Goal: Task Accomplishment & Management: Complete application form

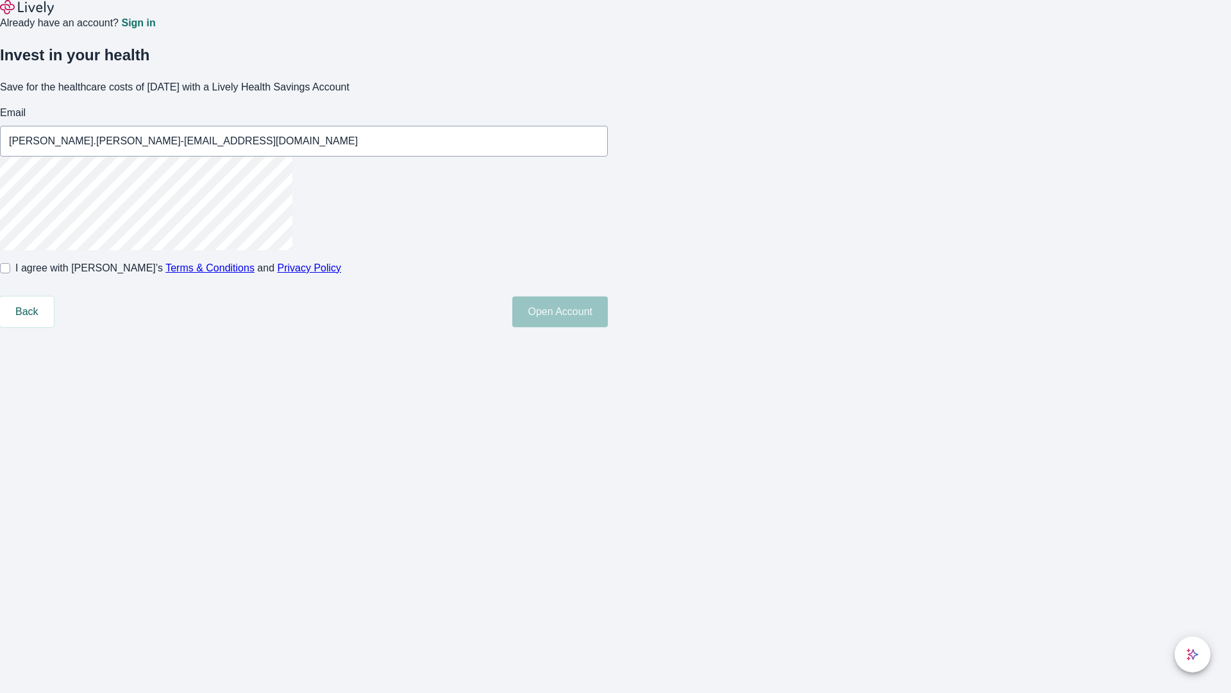
click at [10, 273] on input "I agree with Lively’s Terms & Conditions and Privacy Policy" at bounding box center [5, 268] width 10 height 10
checkbox input "true"
click at [608, 327] on button "Open Account" at bounding box center [560, 311] width 96 height 31
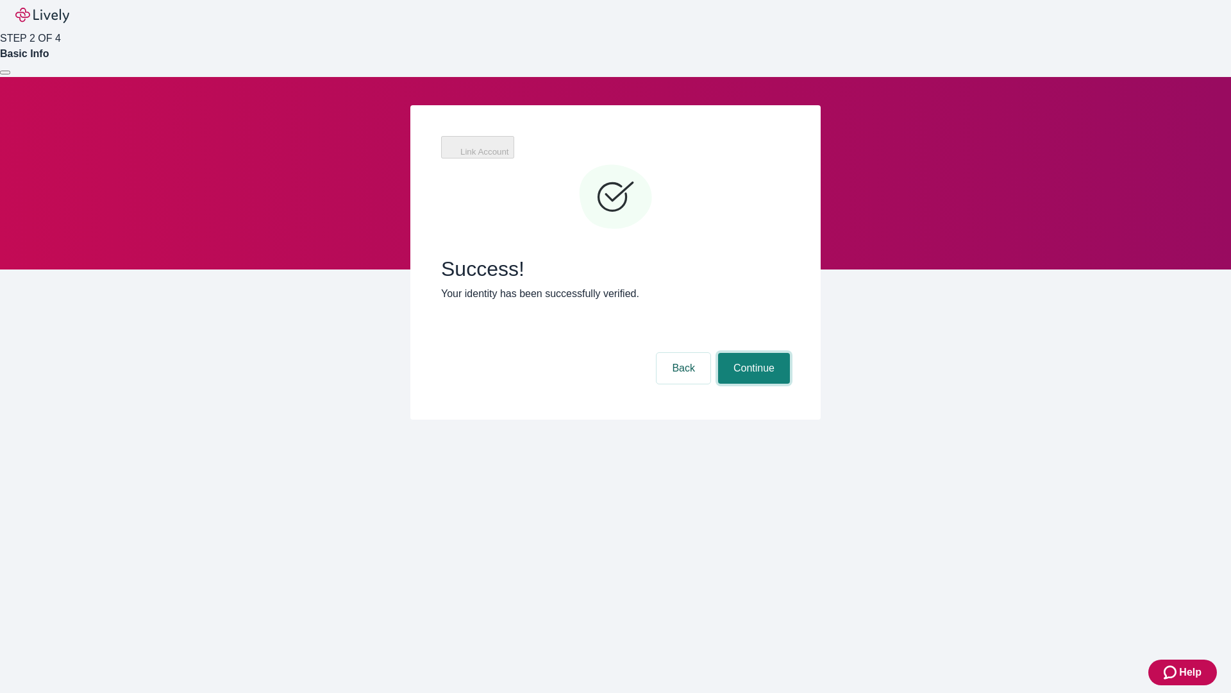
click at [790, 353] on button "Continue" at bounding box center [754, 368] width 72 height 31
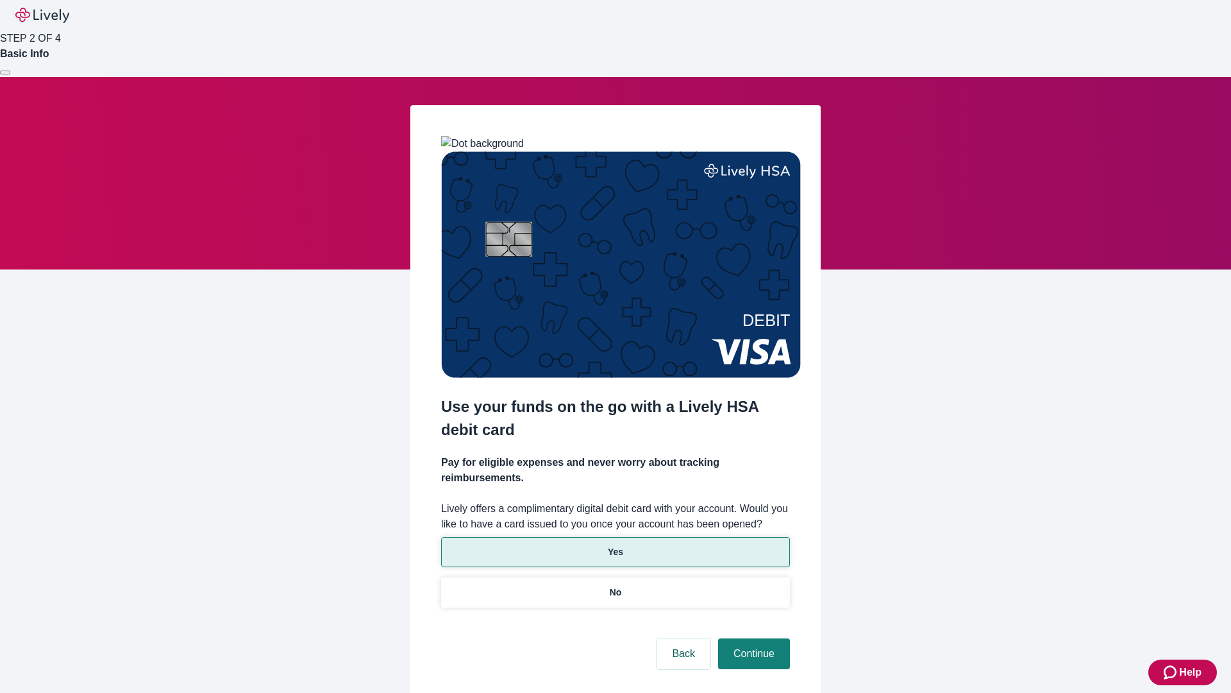
click at [615, 545] on p "Yes" at bounding box center [615, 551] width 15 height 13
click at [752, 638] on button "Continue" at bounding box center [754, 653] width 72 height 31
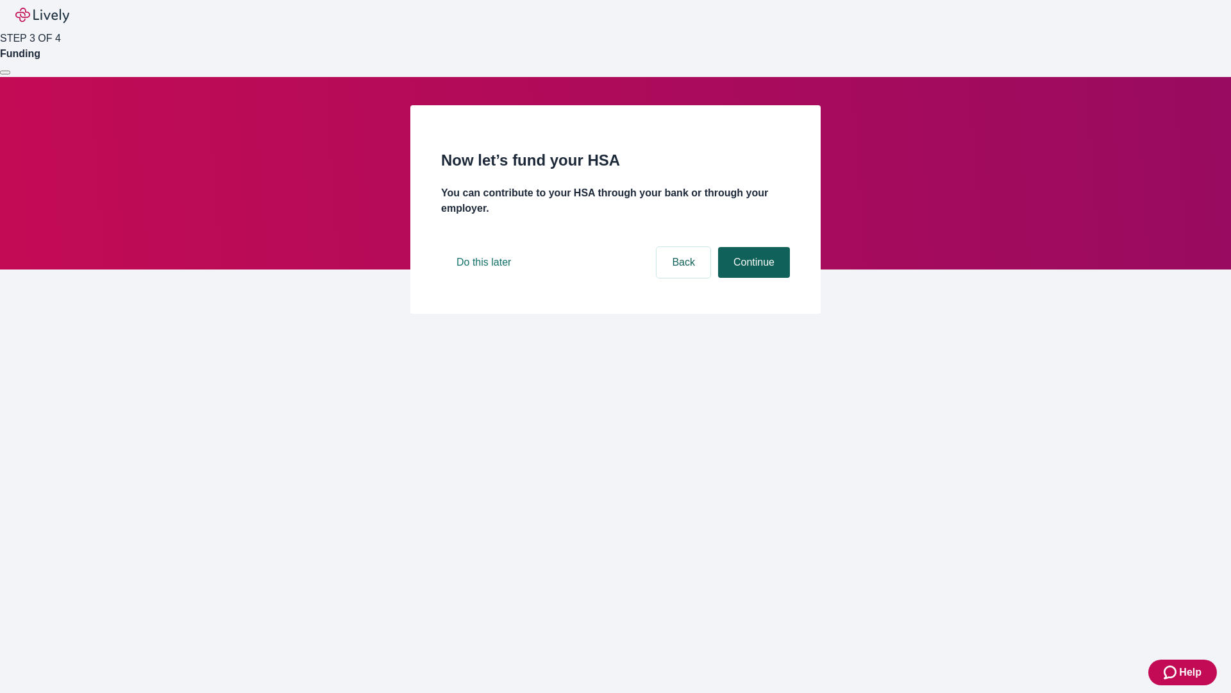
click at [752, 278] on button "Continue" at bounding box center [754, 262] width 72 height 31
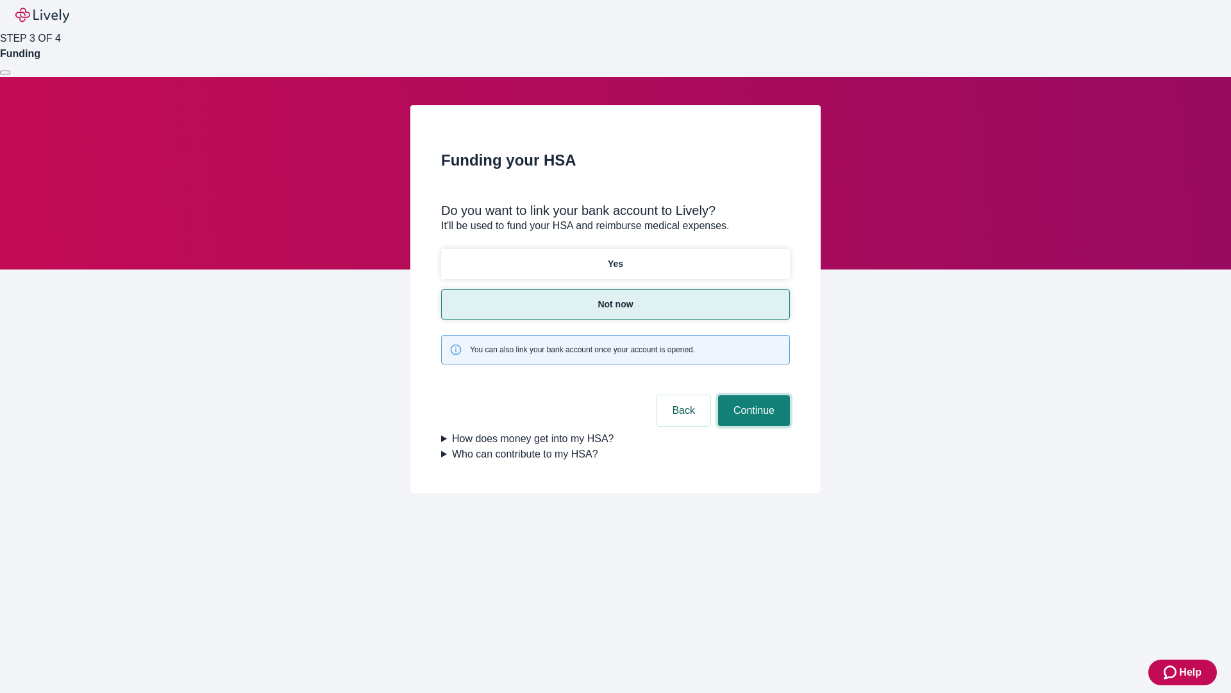
click at [752, 395] on button "Continue" at bounding box center [754, 410] width 72 height 31
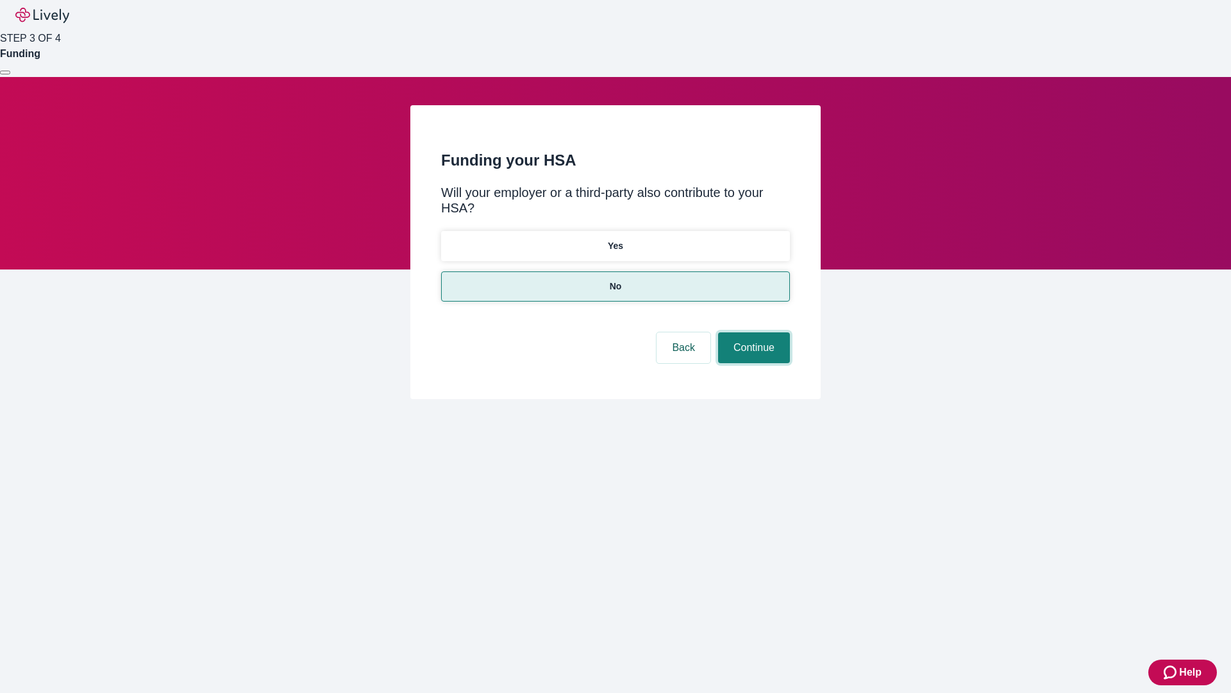
click at [752, 332] on button "Continue" at bounding box center [754, 347] width 72 height 31
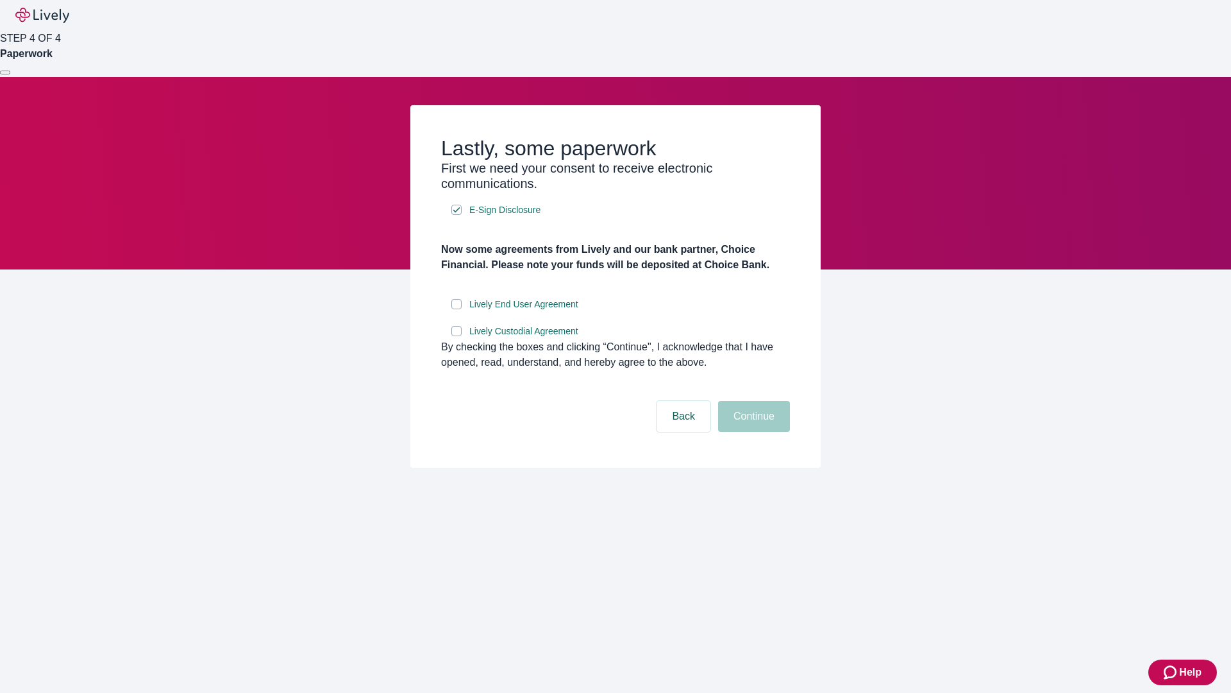
click at [457, 309] on input "Lively End User Agreement" at bounding box center [456, 304] width 10 height 10
checkbox input "true"
click at [457, 336] on input "Lively Custodial Agreement" at bounding box center [456, 331] width 10 height 10
checkbox input "true"
click at [752, 432] on button "Continue" at bounding box center [754, 416] width 72 height 31
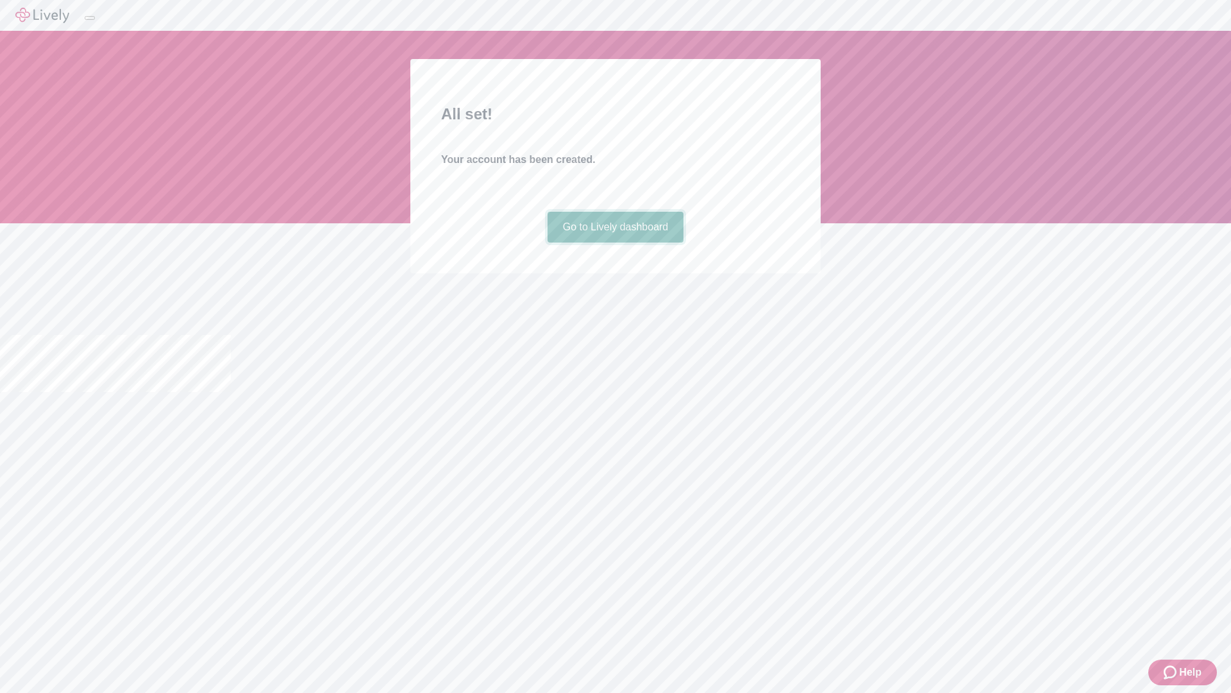
click at [615, 242] on link "Go to Lively dashboard" at bounding box center [616, 227] width 137 height 31
